Goal: Find specific page/section: Find specific page/section

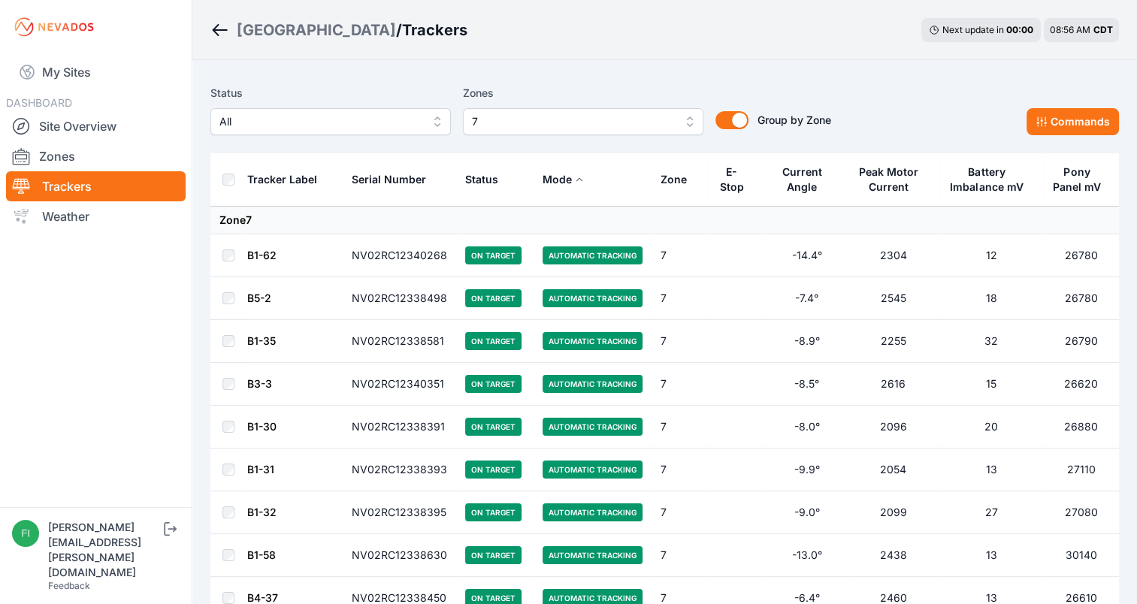
click at [562, 113] on span "7" at bounding box center [572, 122] width 201 height 18
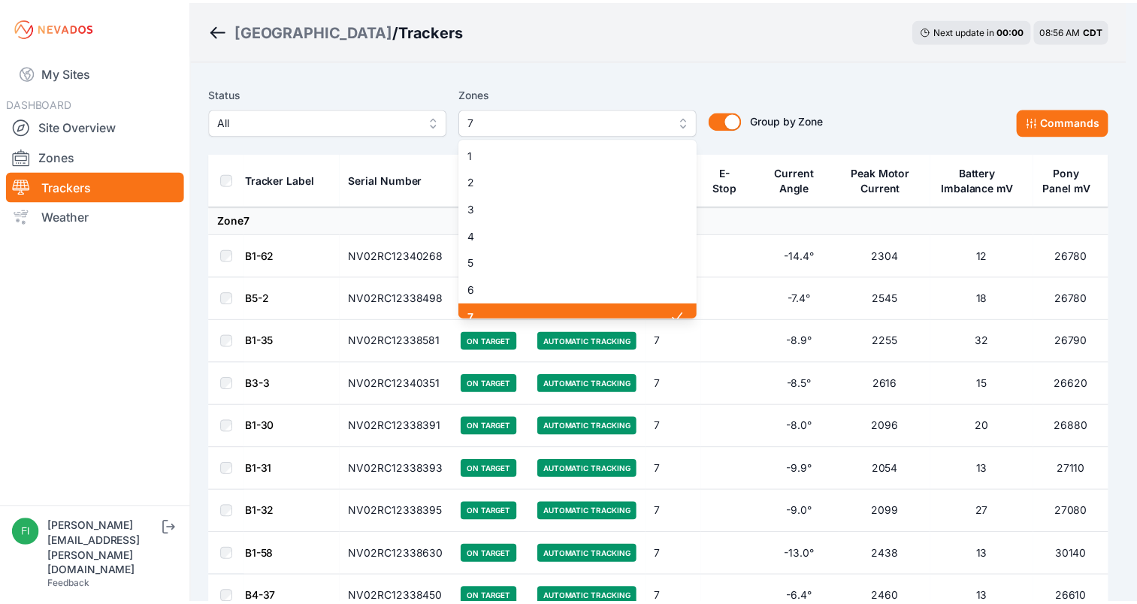
scroll to position [12, 0]
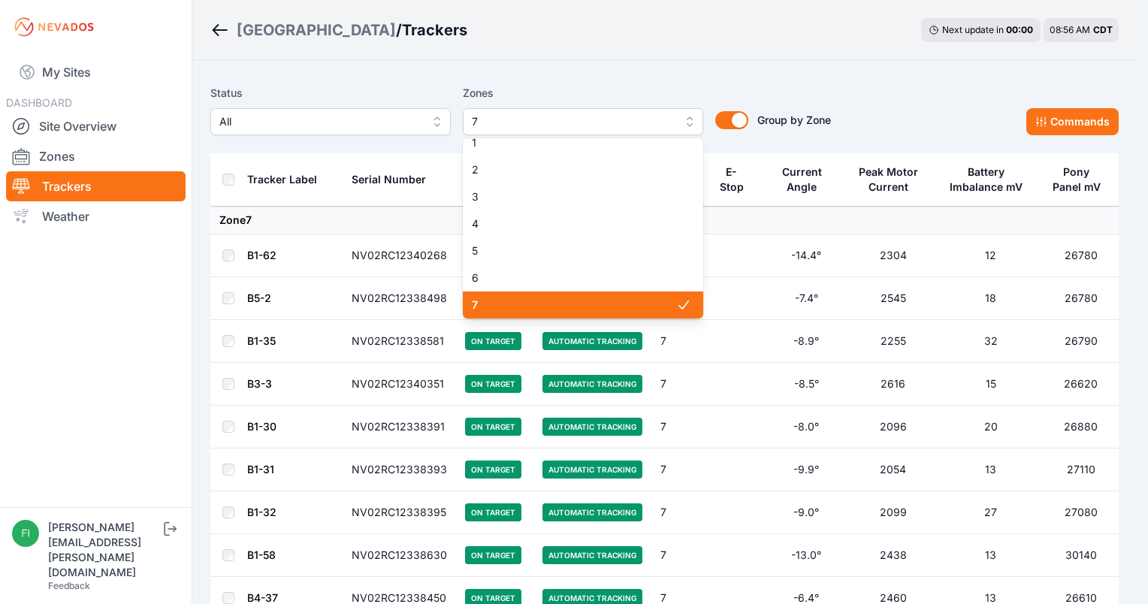
click at [579, 306] on span "7" at bounding box center [574, 305] width 204 height 15
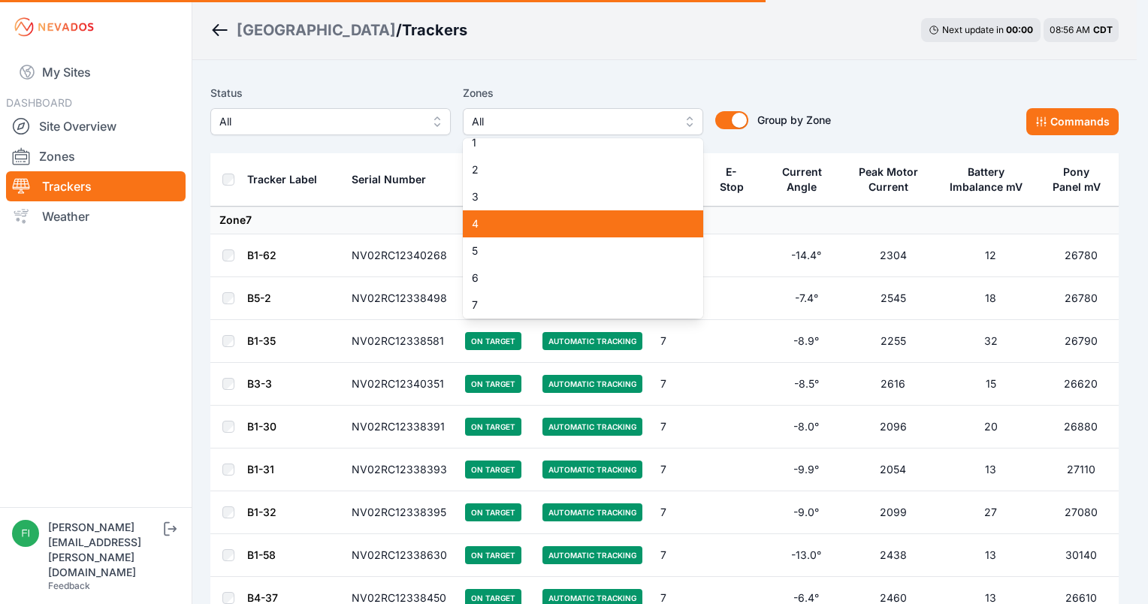
click at [568, 231] on span "4" at bounding box center [574, 223] width 204 height 15
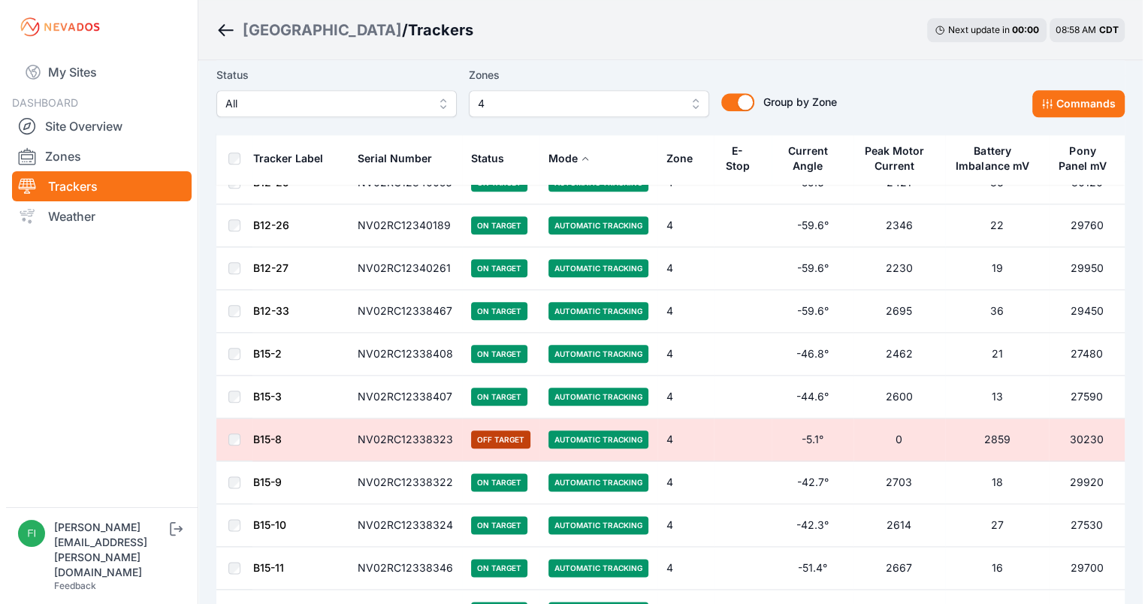
scroll to position [1670, 0]
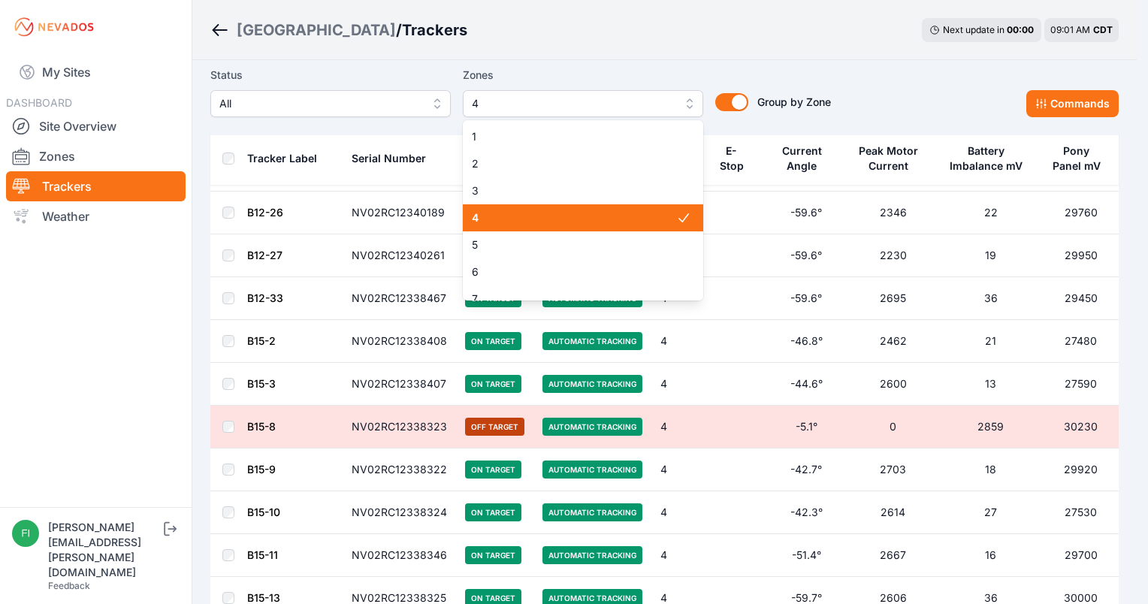
click at [565, 92] on button "4" at bounding box center [583, 103] width 240 height 27
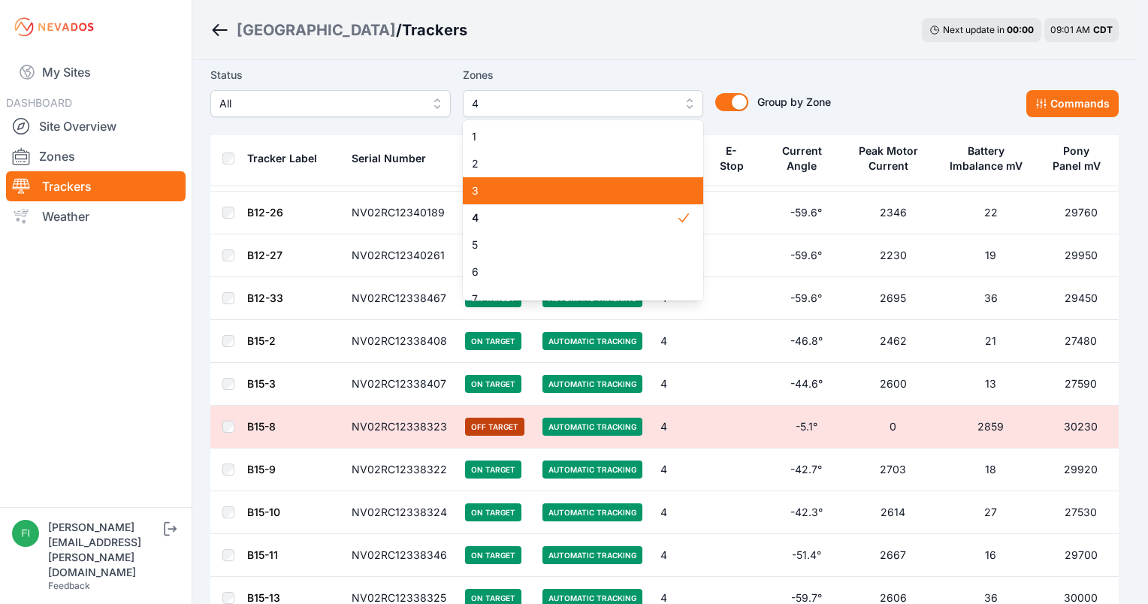
click at [581, 191] on span "3" at bounding box center [574, 190] width 204 height 15
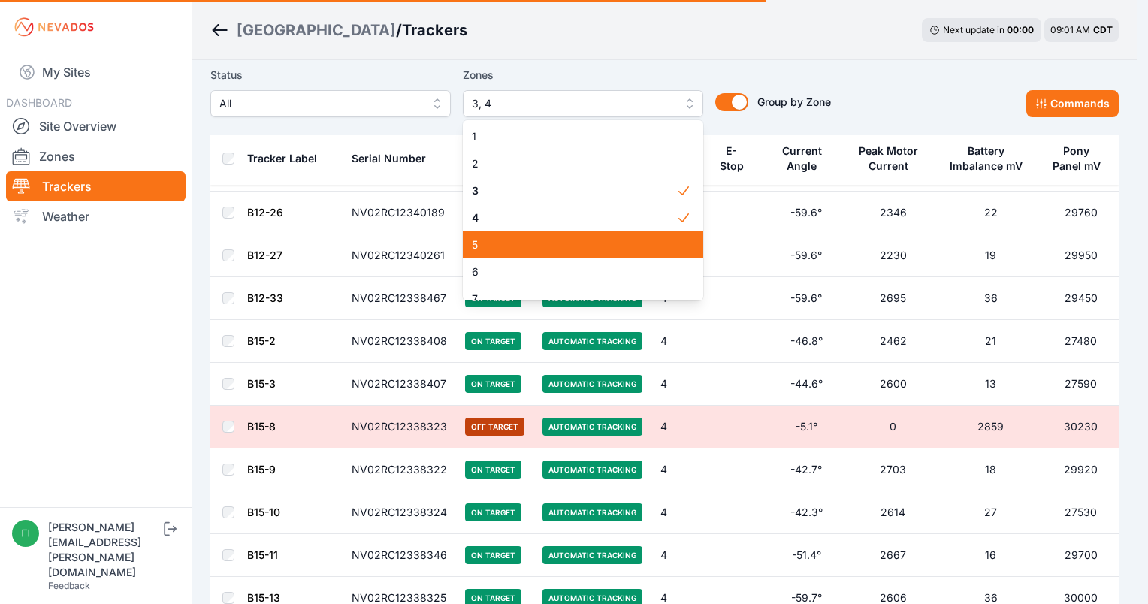
click at [595, 232] on div "5" at bounding box center [583, 244] width 240 height 27
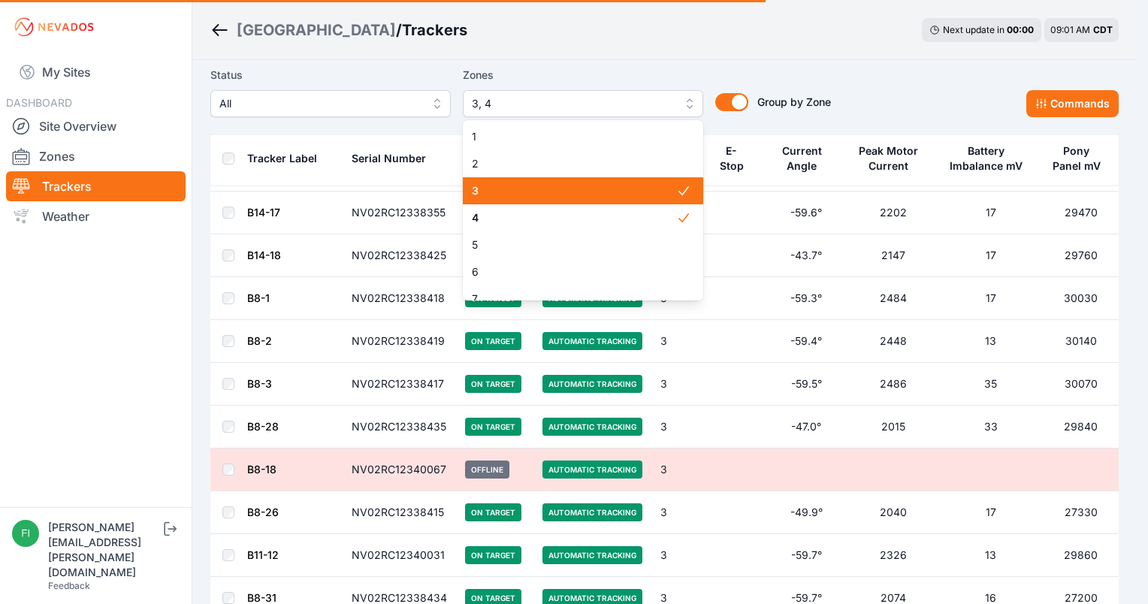
click at [601, 204] on div "3" at bounding box center [583, 190] width 240 height 27
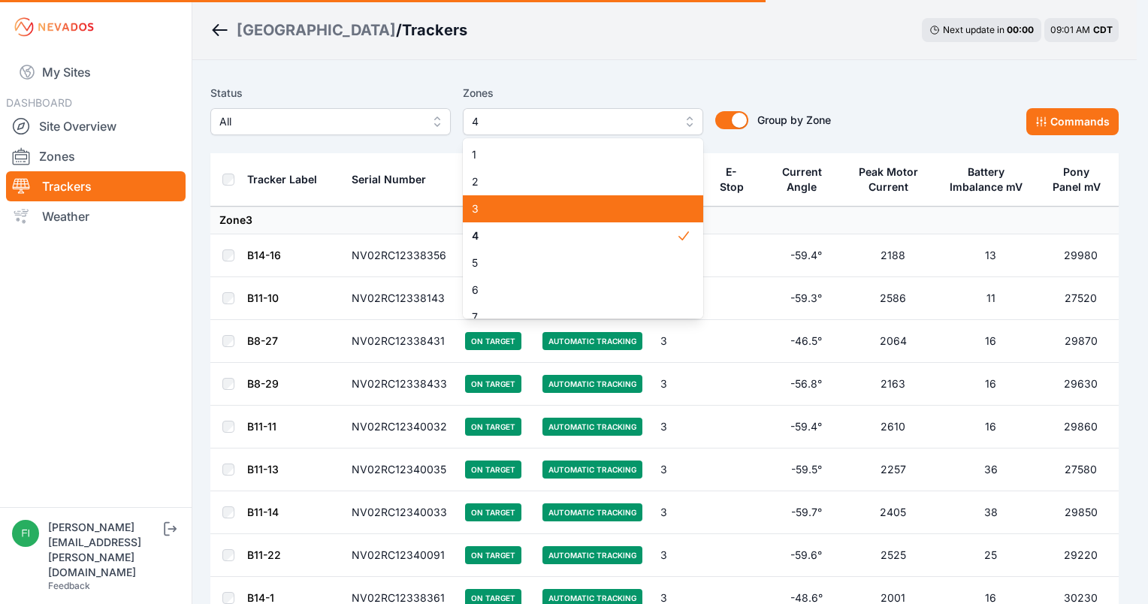
click at [601, 220] on div "3" at bounding box center [583, 208] width 240 height 27
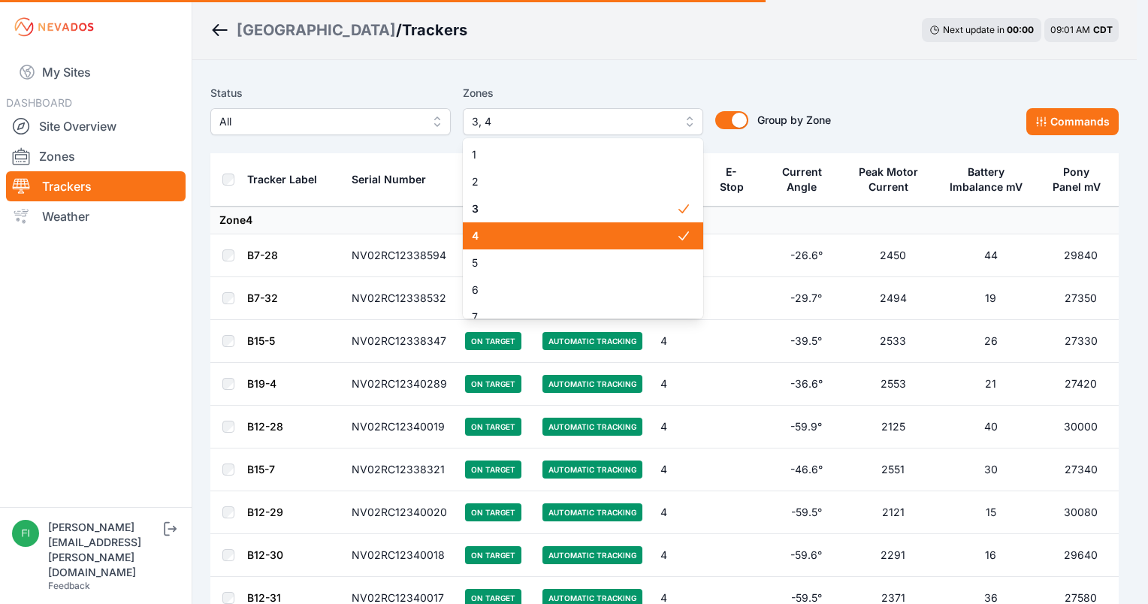
click at [609, 234] on span "4" at bounding box center [574, 235] width 204 height 15
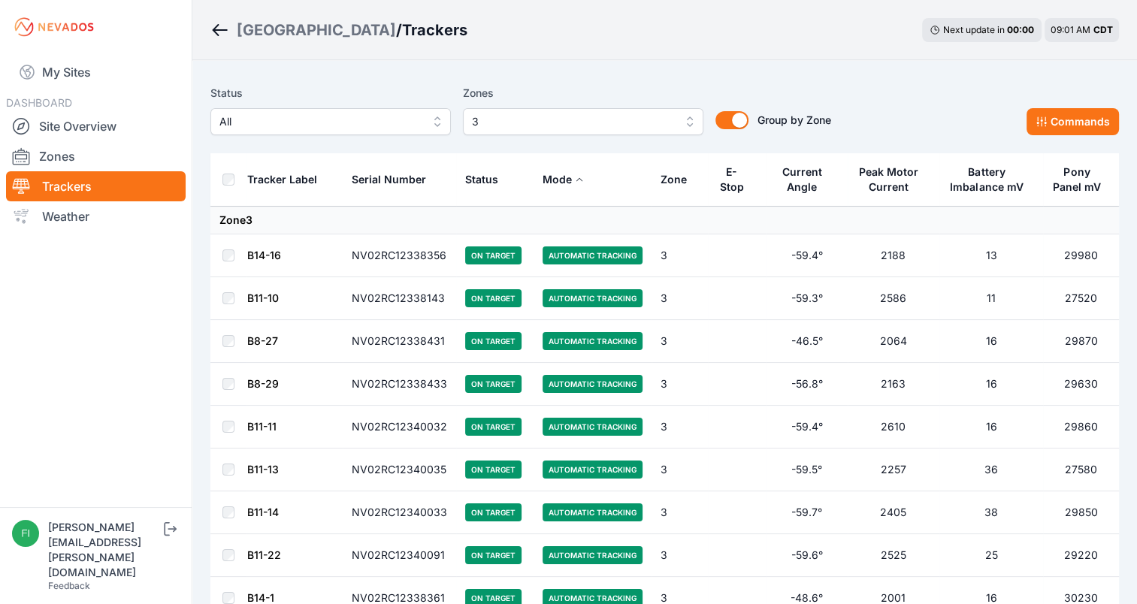
click at [759, 26] on div "Sunlight Road / Trackers Next update in 00 : 00 09:01 AM CDT" at bounding box center [664, 30] width 945 height 60
